Goal: Task Accomplishment & Management: Manage account settings

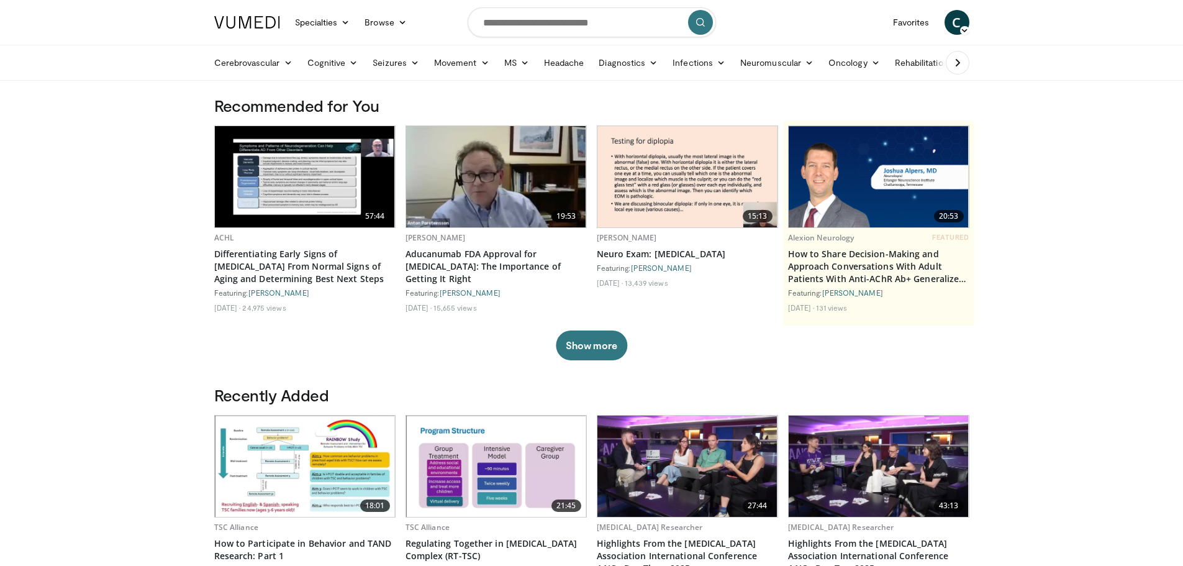
click at [962, 19] on span "C" at bounding box center [957, 22] width 25 height 25
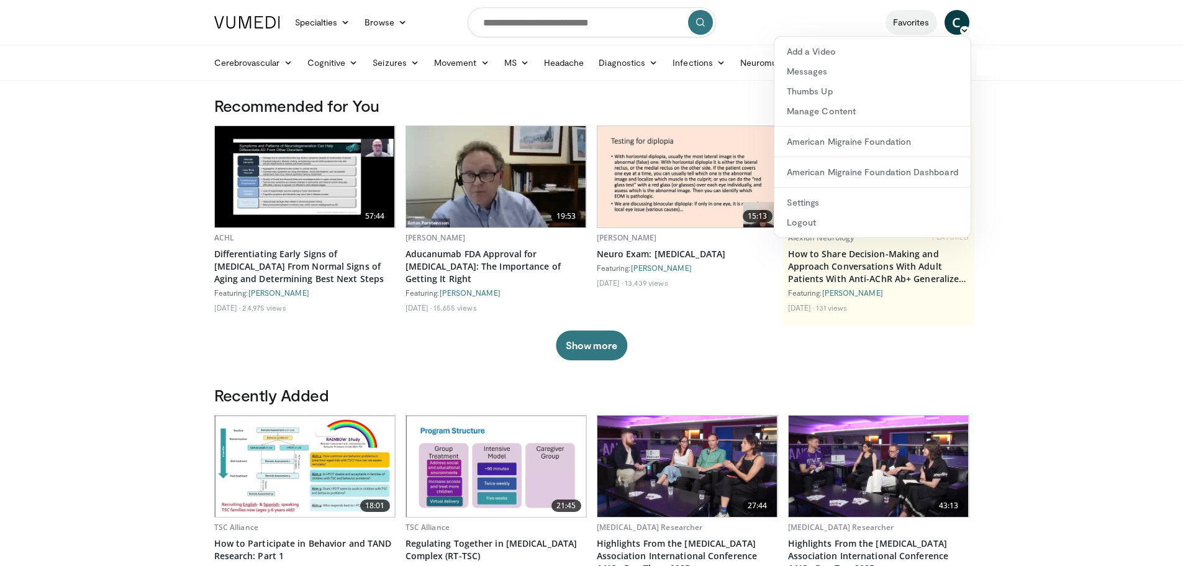
click at [908, 29] on link "Favorites" at bounding box center [912, 22] width 52 height 25
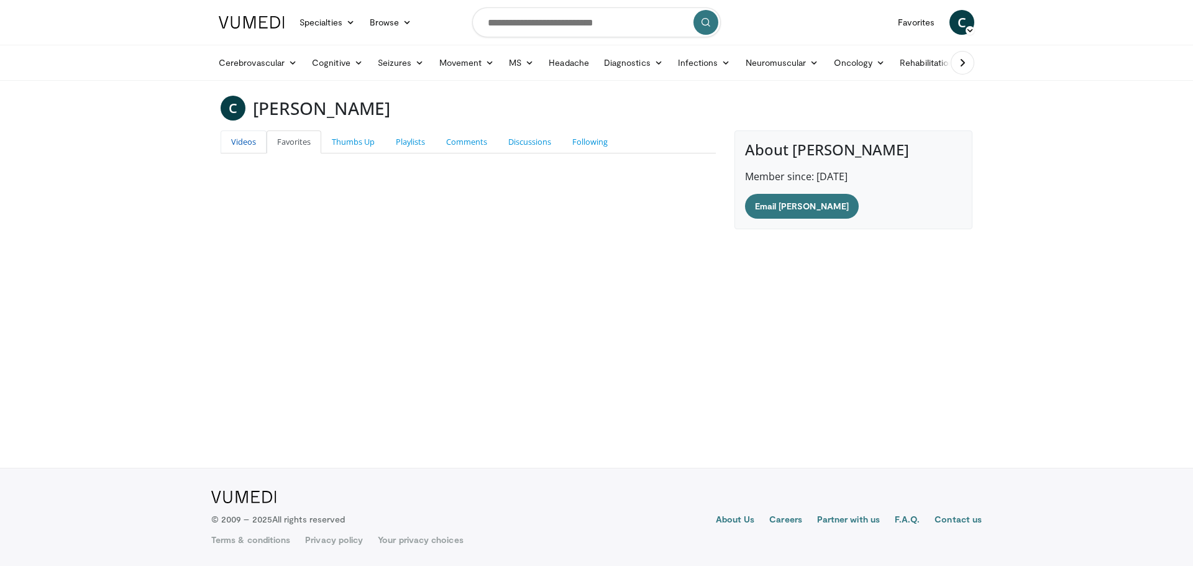
click at [244, 132] on link "Videos" at bounding box center [244, 141] width 46 height 23
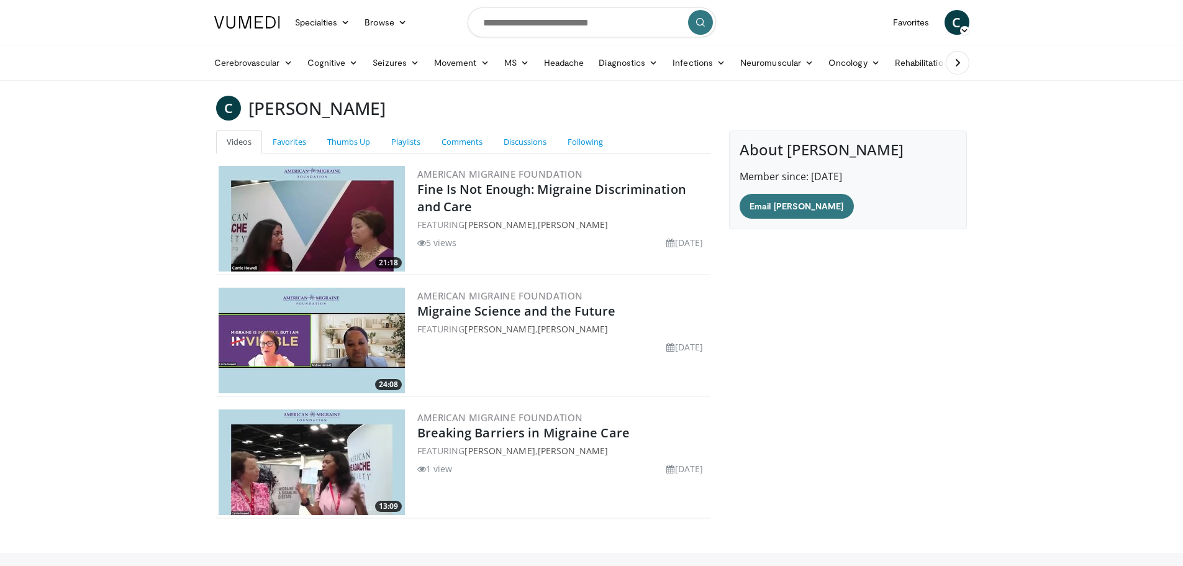
click at [963, 26] on icon at bounding box center [964, 30] width 9 height 9
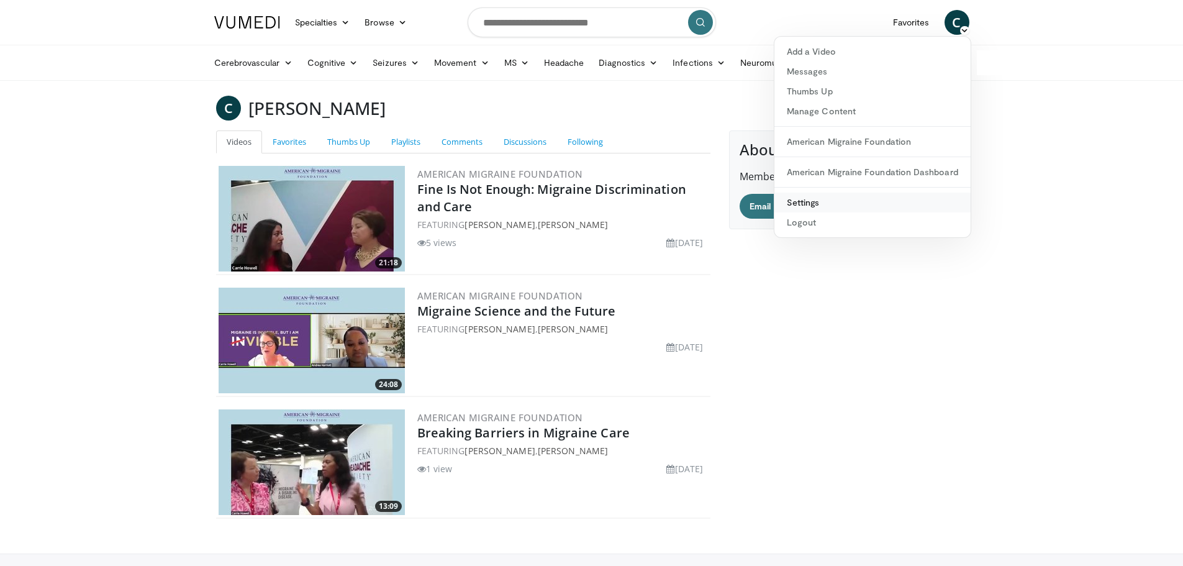
click at [796, 197] on link "Settings" at bounding box center [873, 203] width 196 height 20
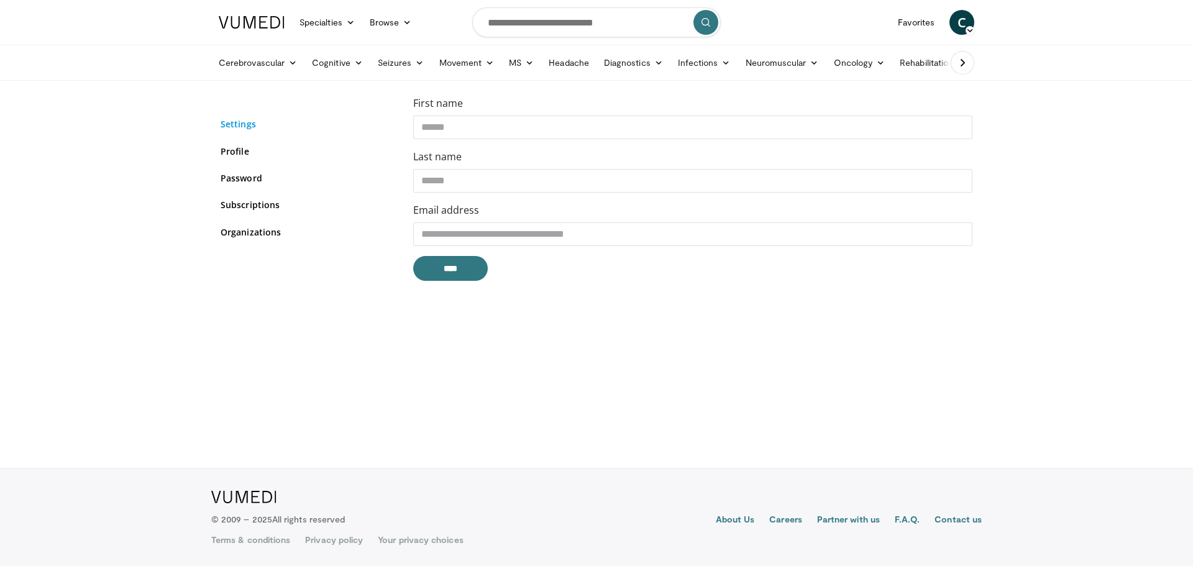
click at [240, 125] on link "Settings" at bounding box center [308, 123] width 174 height 13
click at [234, 147] on link "Profile" at bounding box center [308, 151] width 174 height 13
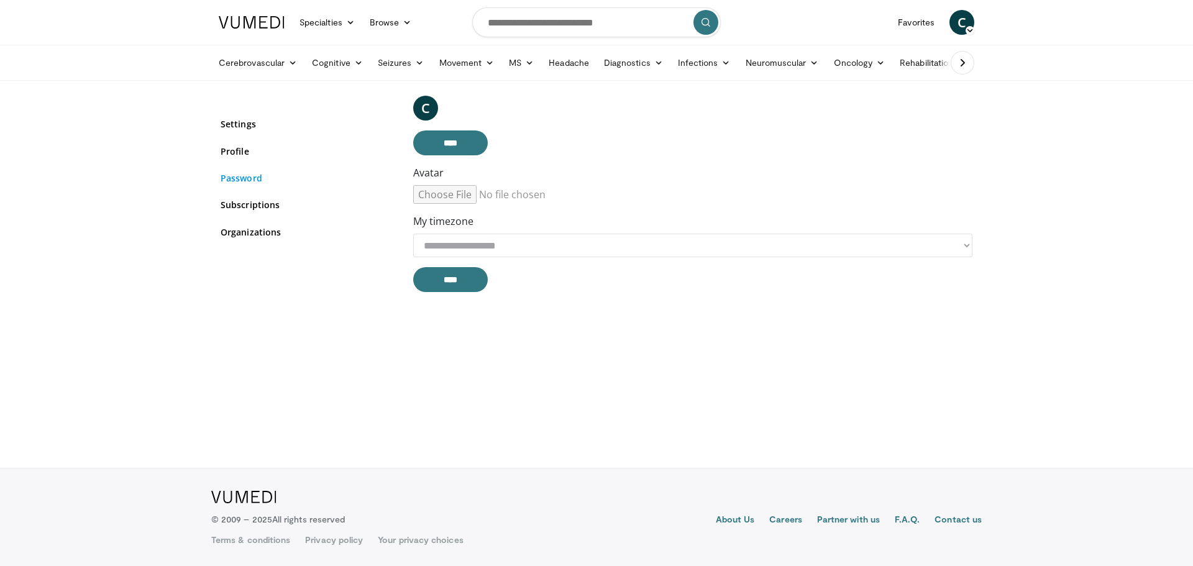
click at [239, 181] on link "Password" at bounding box center [308, 177] width 174 height 13
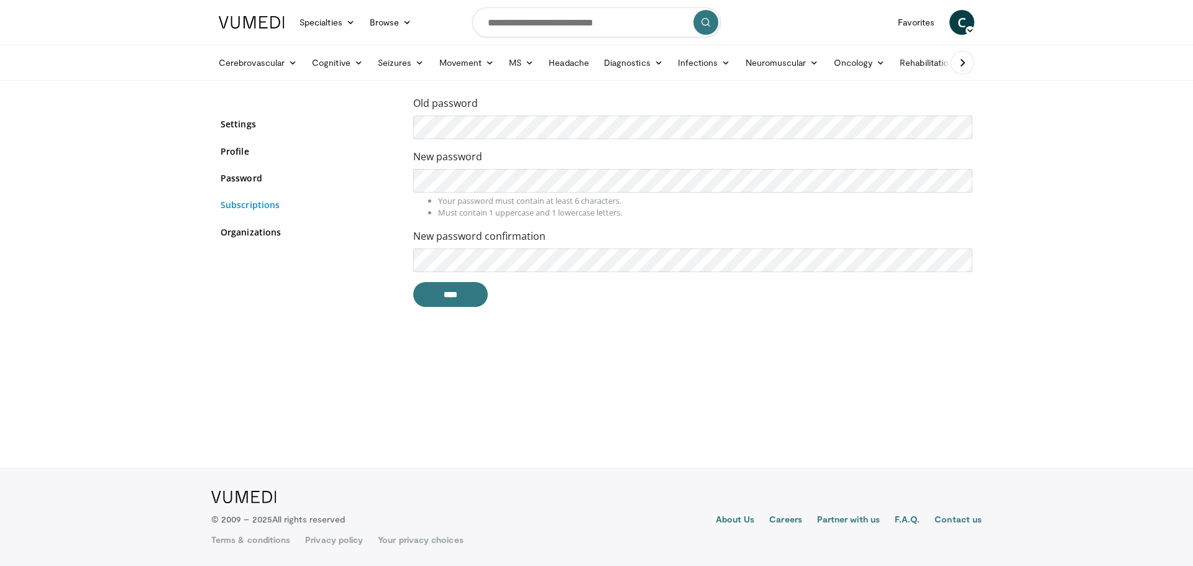
click at [237, 208] on link "Subscriptions" at bounding box center [308, 204] width 174 height 13
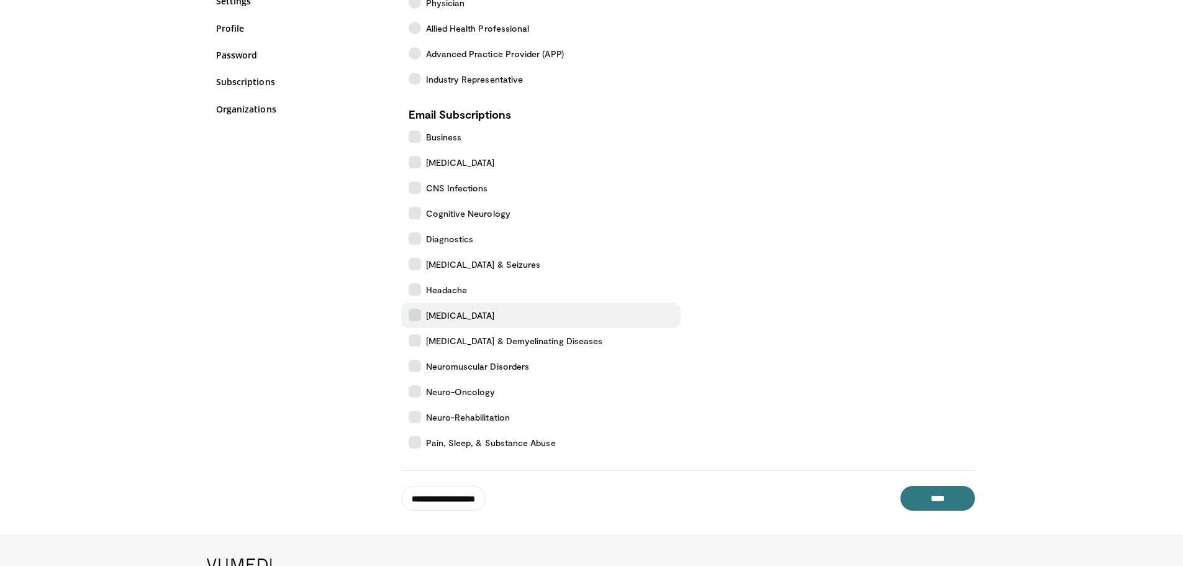
scroll to position [124, 0]
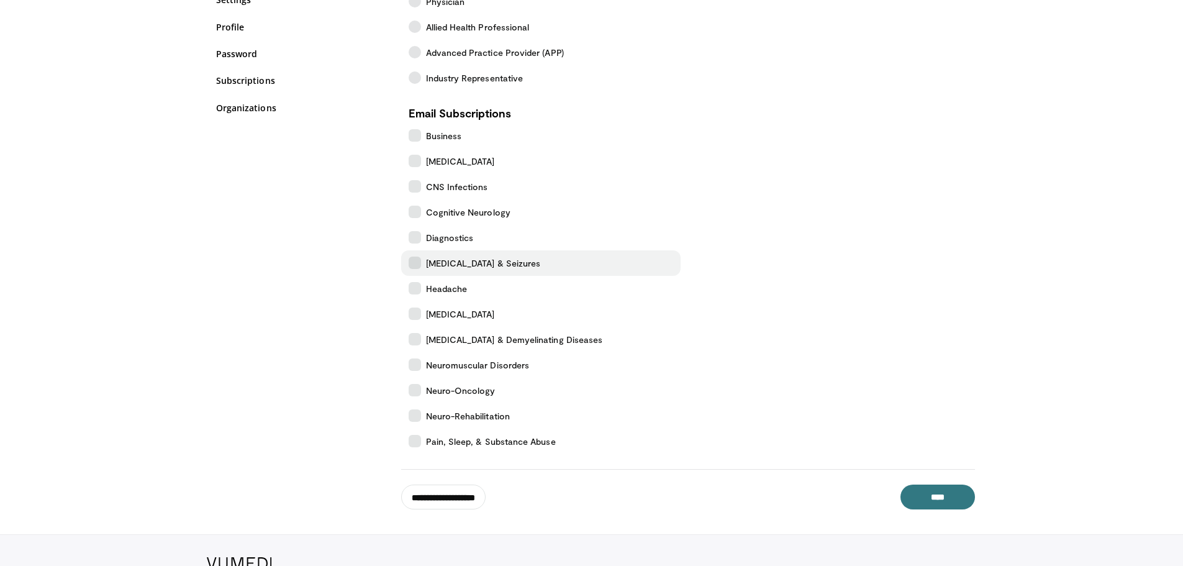
click at [413, 265] on icon at bounding box center [415, 263] width 12 height 12
click at [414, 281] on label "Headache" at bounding box center [541, 288] width 280 height 25
click at [929, 499] on input "****" at bounding box center [938, 497] width 75 height 25
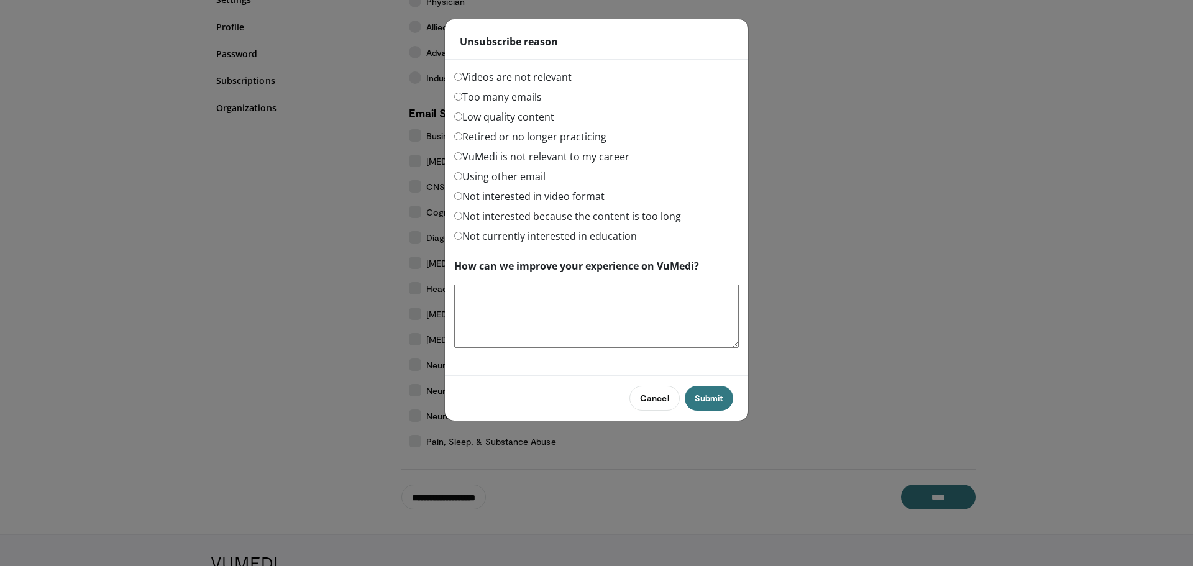
click at [477, 99] on label "Too many emails" at bounding box center [498, 96] width 88 height 15
click at [728, 385] on div "Cancel Submit" at bounding box center [596, 397] width 303 height 45
click at [714, 403] on button "Submit" at bounding box center [709, 398] width 48 height 25
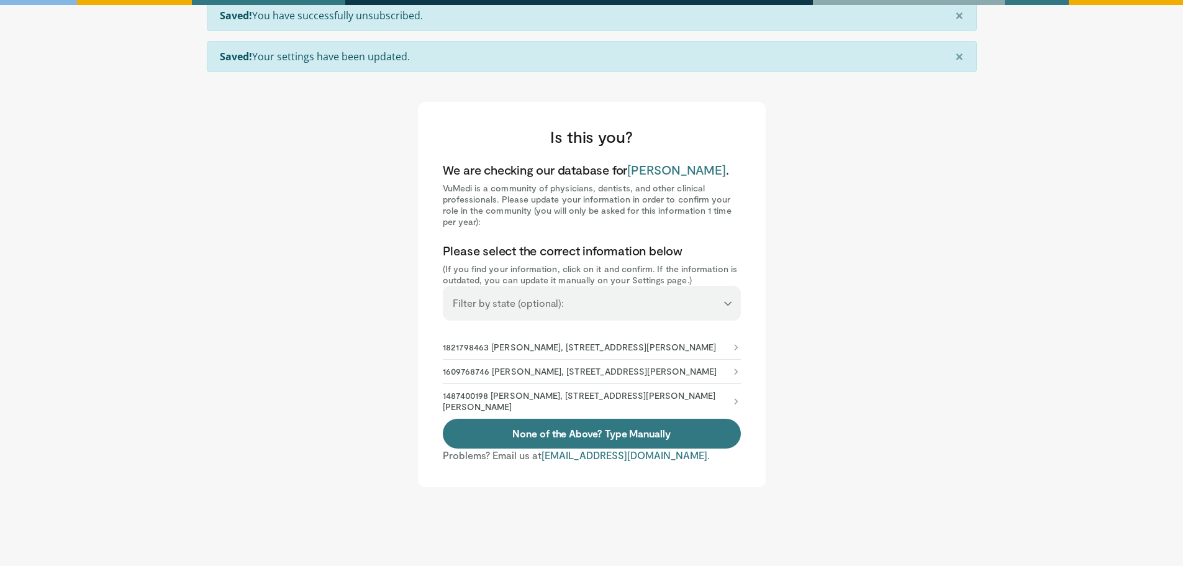
click at [610, 306] on select "**********" at bounding box center [592, 298] width 298 height 24
click at [611, 304] on select "**********" at bounding box center [592, 298] width 298 height 24
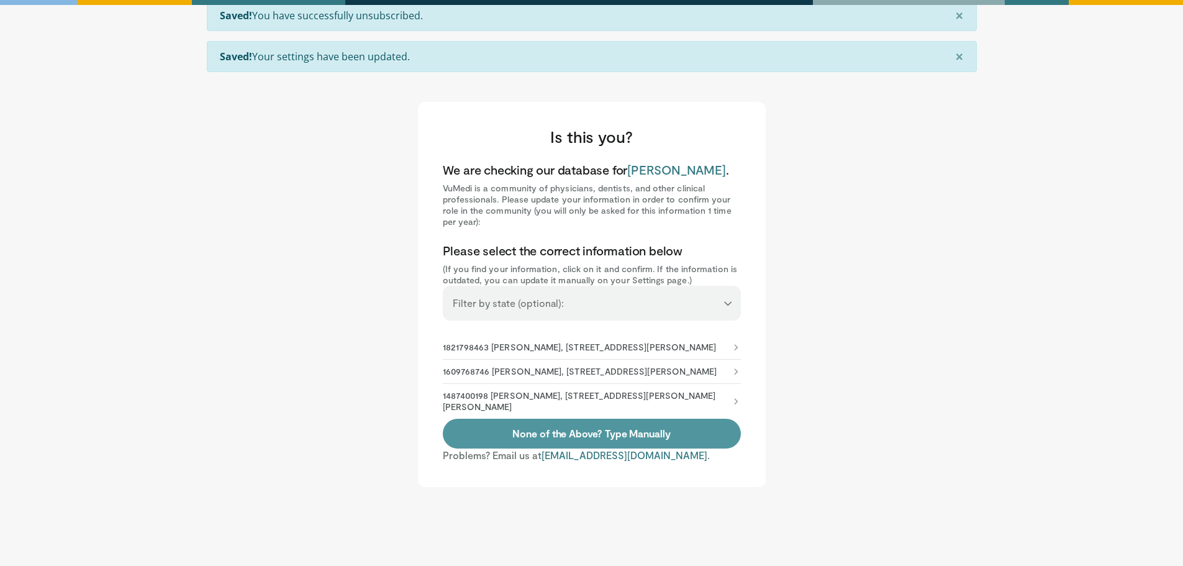
click at [573, 448] on link "None of the Above? Type Manually" at bounding box center [592, 434] width 298 height 30
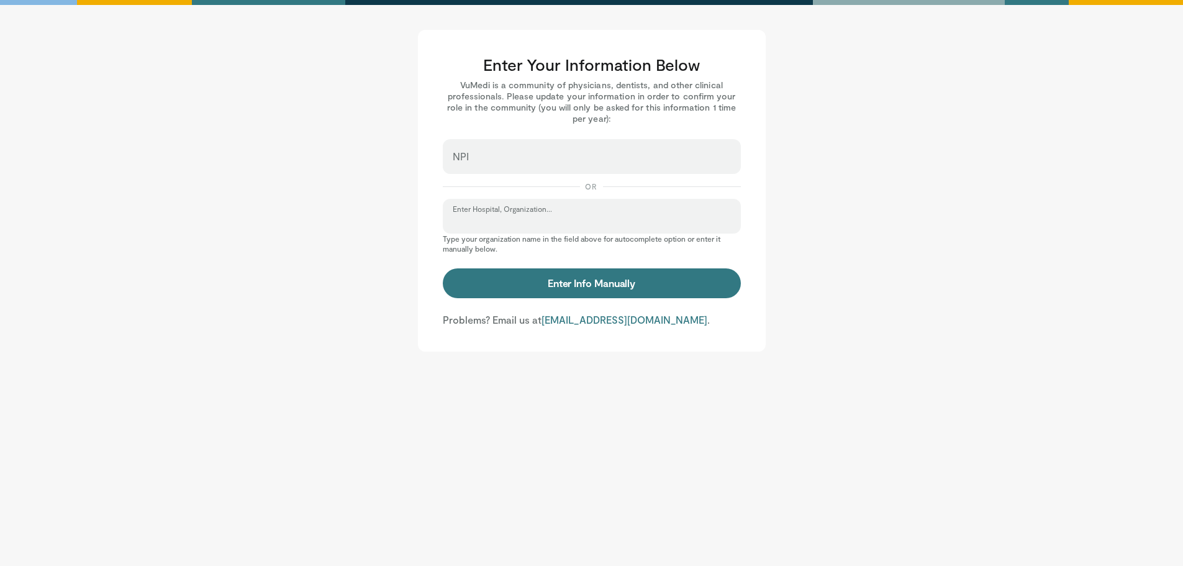
click at [530, 219] on input "Enter Hospital, Organization..." at bounding box center [592, 222] width 278 height 14
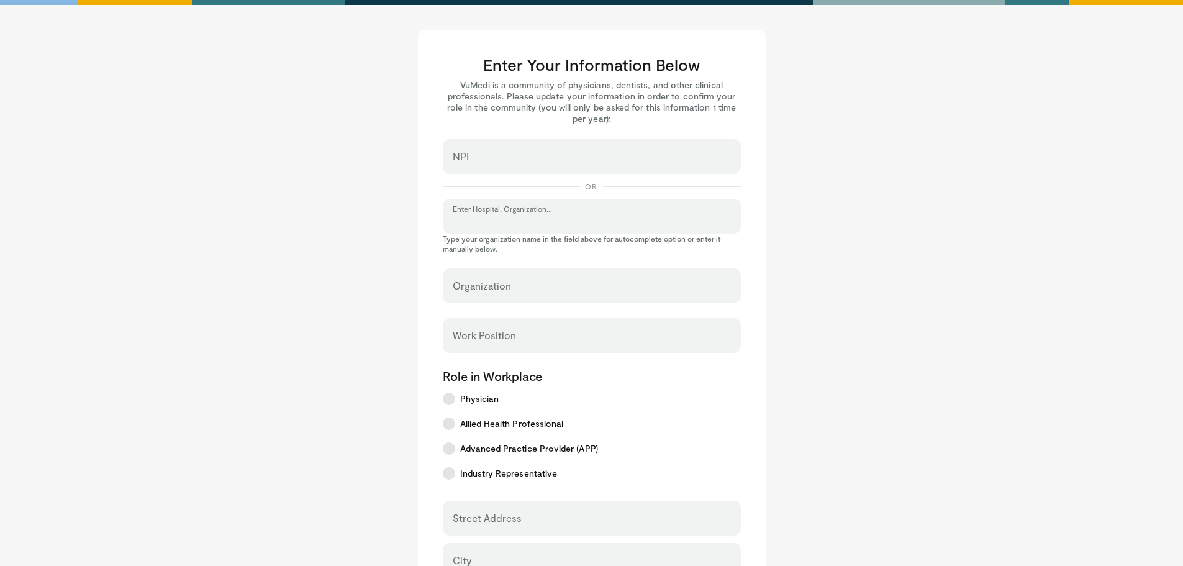
click at [527, 221] on input "Enter Hospital, Organization..." at bounding box center [592, 222] width 278 height 14
click at [512, 218] on input "Enter Hospital, Organization..." at bounding box center [592, 222] width 278 height 14
